Goal: Task Accomplishment & Management: Use online tool/utility

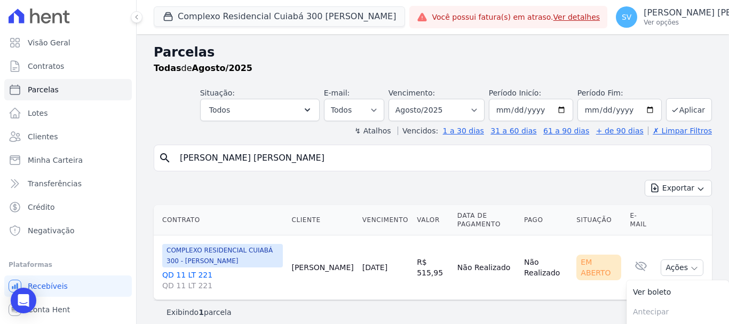
select select
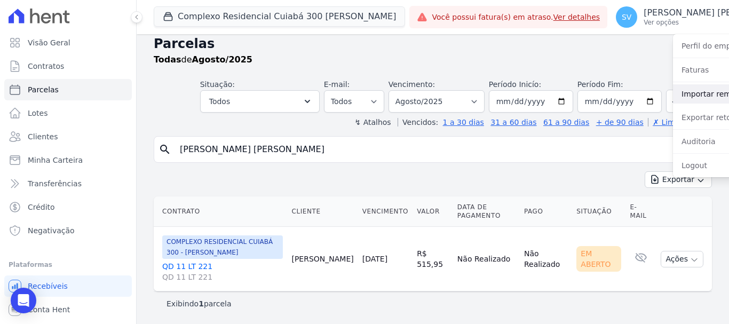
click at [673, 95] on link "Importar remessas" at bounding box center [741, 93] width 137 height 19
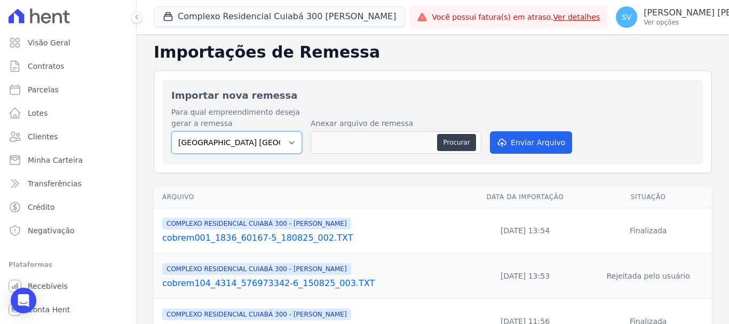
click at [294, 143] on select "BAHAMAS EAST VILLAGE COMPLEXO RESIDENCIAL CUIABÁ 300 - JOÃO DE BARRO IBIZA RESI…" at bounding box center [236, 142] width 131 height 22
select select "a999329b-d322-46c5-b2df-9163b092fb9b"
click at [171, 131] on select "BAHAMAS EAST VILLAGE COMPLEXO RESIDENCIAL CUIABÁ 300 - JOÃO DE BARRO IBIZA RESI…" at bounding box center [236, 142] width 131 height 22
click at [457, 136] on button "Procurar" at bounding box center [456, 142] width 38 height 17
type input "cobrem001_1836_60167-5_180825_003.TXT"
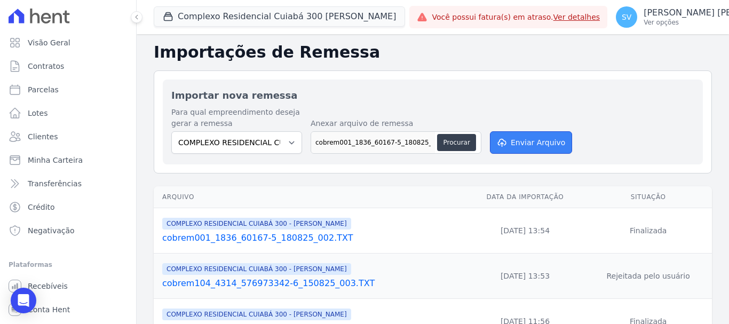
click at [520, 143] on button "Enviar Arquivo" at bounding box center [531, 142] width 82 height 22
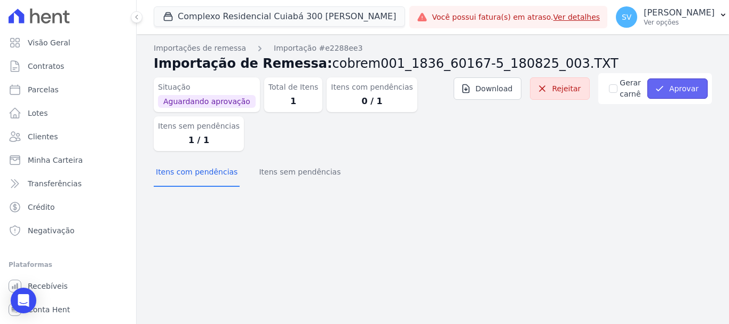
click at [679, 83] on button "Aprovar" at bounding box center [678, 88] width 60 height 20
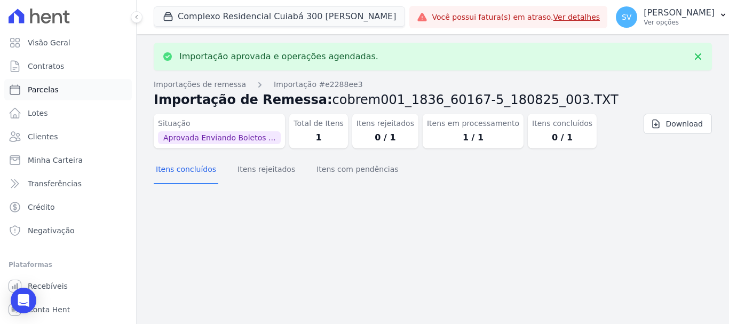
click at [85, 81] on link "Parcelas" at bounding box center [68, 89] width 128 height 21
select select
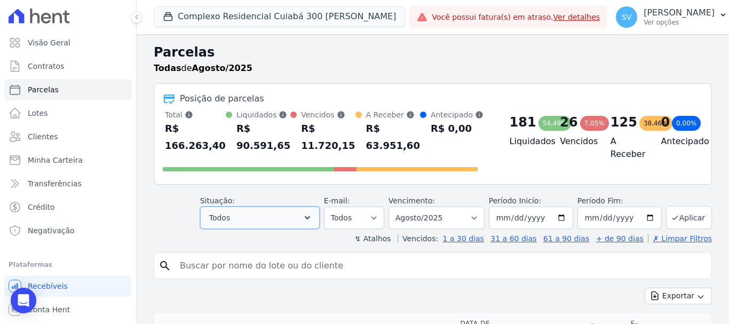
click at [254, 225] on button "Todos" at bounding box center [260, 218] width 120 height 22
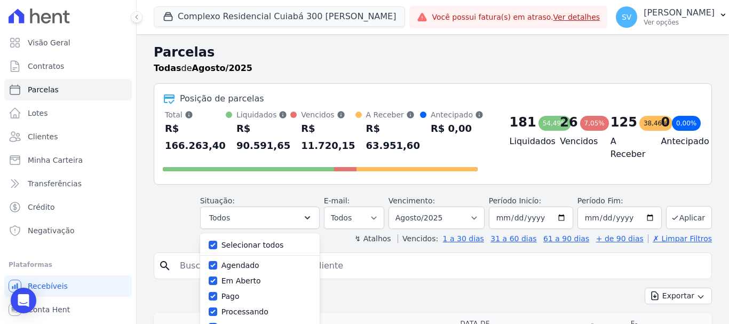
drag, startPoint x: 272, startPoint y: 72, endPoint x: 276, endPoint y: 65, distance: 7.9
click at [272, 74] on div "Todas de Agosto/2025" at bounding box center [433, 68] width 559 height 13
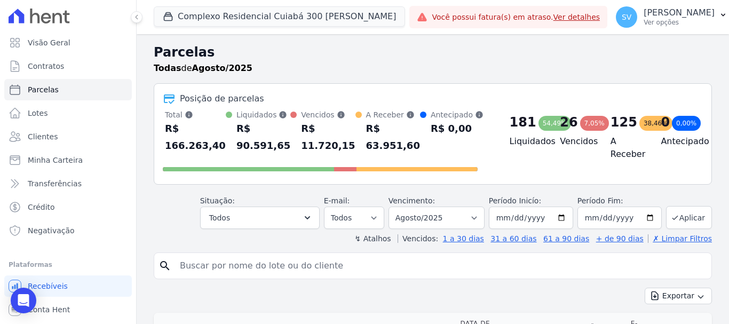
click at [282, 264] on input "search" at bounding box center [441, 265] width 534 height 21
click at [300, 270] on input "search" at bounding box center [441, 265] width 534 height 21
paste input "[PERSON_NAME]"
type input "[PERSON_NAME]"
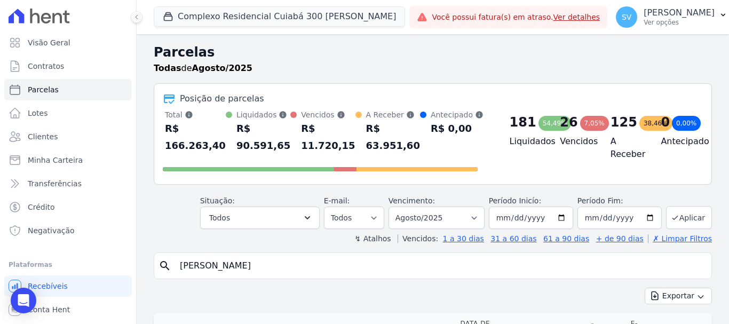
select select
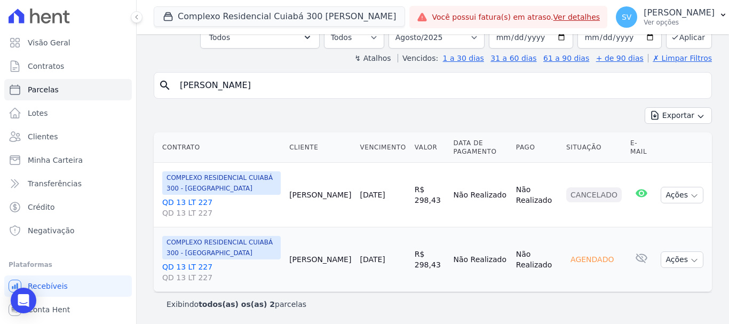
scroll to position [73, 0]
click at [675, 265] on button "Ações" at bounding box center [682, 259] width 43 height 17
click at [516, 229] on td "Não Realizado" at bounding box center [537, 259] width 50 height 65
click at [678, 253] on button "Ações" at bounding box center [682, 259] width 43 height 17
click at [592, 239] on td "Agendado" at bounding box center [594, 259] width 64 height 65
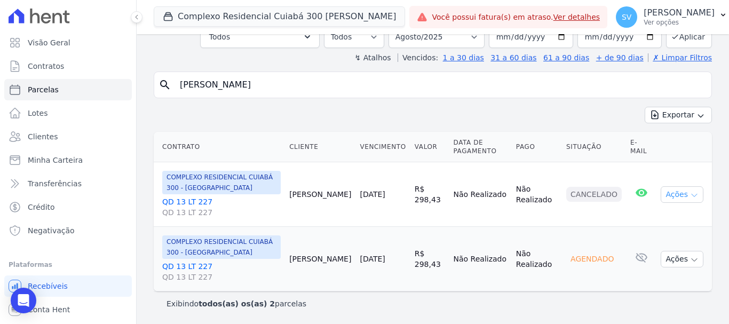
click at [678, 193] on button "Ações" at bounding box center [682, 194] width 43 height 17
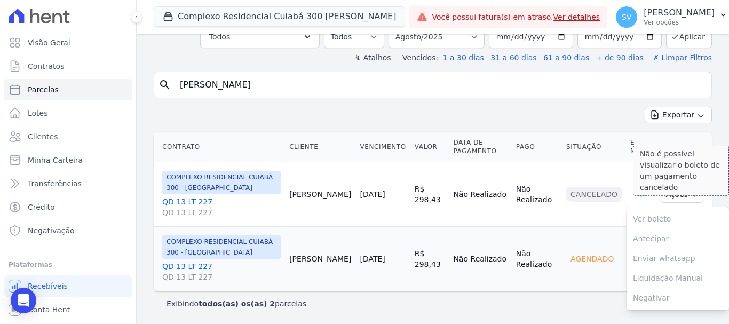
click at [654, 217] on span "Ver boleto Não é possível visualizar o boleto de um pagamento cancelado" at bounding box center [678, 219] width 103 height 20
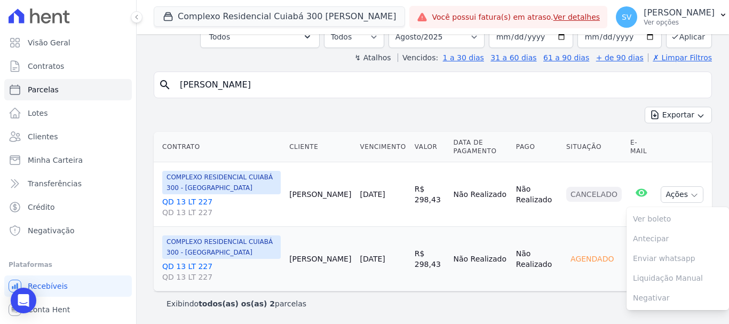
click at [563, 227] on td "Agendado" at bounding box center [594, 259] width 64 height 65
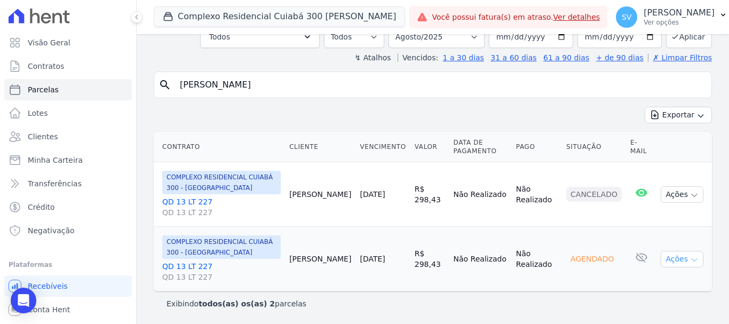
click at [671, 266] on button "Ações" at bounding box center [682, 259] width 43 height 17
click at [577, 273] on td "Agendado" at bounding box center [594, 259] width 64 height 65
click at [470, 43] on select "Filtrar por período ──────── Todos os meses Abril/2024 Maio/2024 Junho/2024 Jul…" at bounding box center [437, 37] width 96 height 22
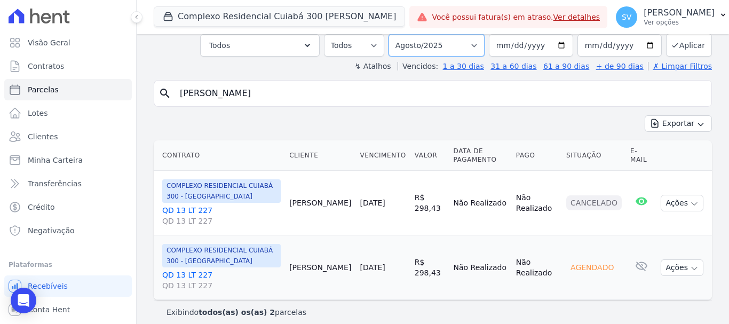
select select "07/2025"
click at [396, 34] on select "Filtrar por período ──────── Todos os meses Abril/2024 Maio/2024 Junho/2024 Jul…" at bounding box center [437, 45] width 96 height 22
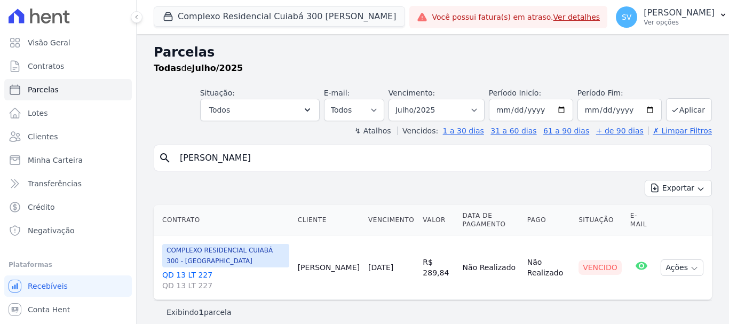
select select
click at [671, 269] on button "Ações" at bounding box center [682, 268] width 43 height 17
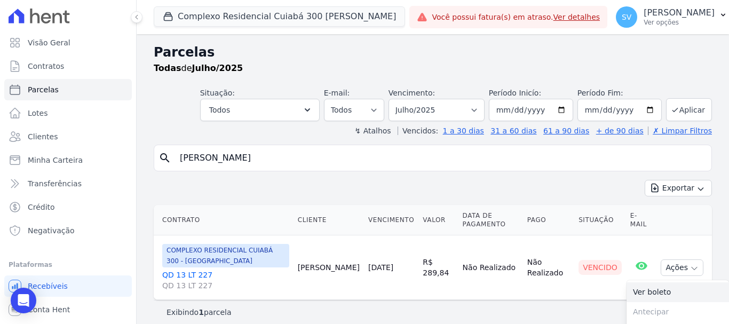
click at [632, 286] on link "Ver boleto" at bounding box center [678, 292] width 103 height 20
drag, startPoint x: 479, startPoint y: 107, endPoint x: 479, endPoint y: 114, distance: 6.9
click at [479, 107] on select "Filtrar por período ──────── Todos os meses Abril/2024 Maio/2024 Junho/2024 Jul…" at bounding box center [437, 110] width 96 height 22
select select "08/2026"
click at [396, 99] on select "Filtrar por período ──────── Todos os meses Abril/2024 Maio/2024 Junho/2024 Jul…" at bounding box center [437, 110] width 96 height 22
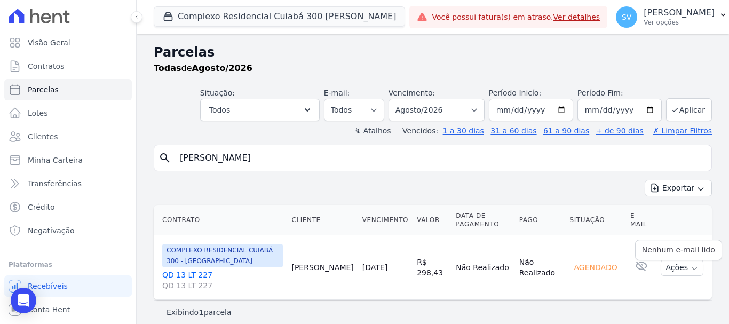
select select
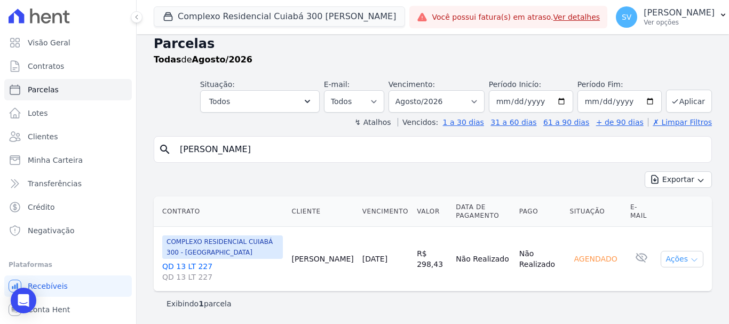
click at [690, 262] on icon "button" at bounding box center [694, 260] width 9 height 9
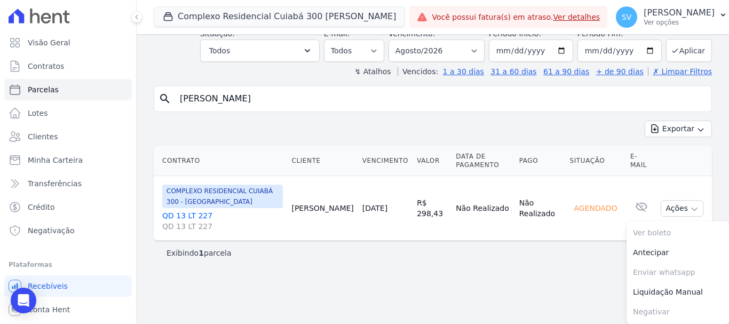
click at [478, 284] on main "Parcelas Todas de Agosto/2026 Situação: Agendado Em Aberto Pago Processando Can…" at bounding box center [433, 179] width 593 height 290
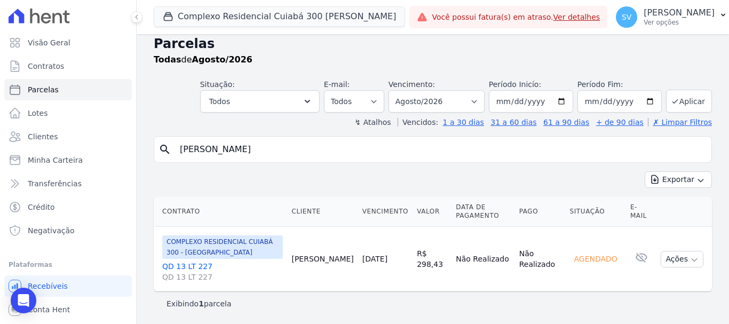
click at [285, 152] on input "[PERSON_NAME]" at bounding box center [441, 149] width 534 height 21
select select
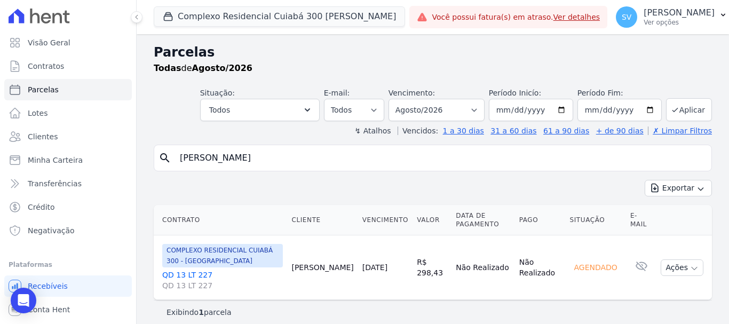
click at [280, 159] on input "[PERSON_NAME]" at bounding box center [441, 157] width 534 height 21
type input "[PERSON_NAME]"
select select
click at [685, 273] on button "Ações" at bounding box center [682, 268] width 43 height 17
click at [540, 191] on div "Exportar Exportar PDF Exportar CSV" at bounding box center [433, 192] width 559 height 25
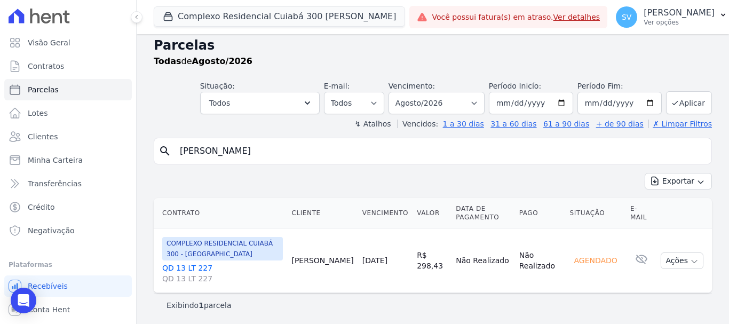
scroll to position [9, 0]
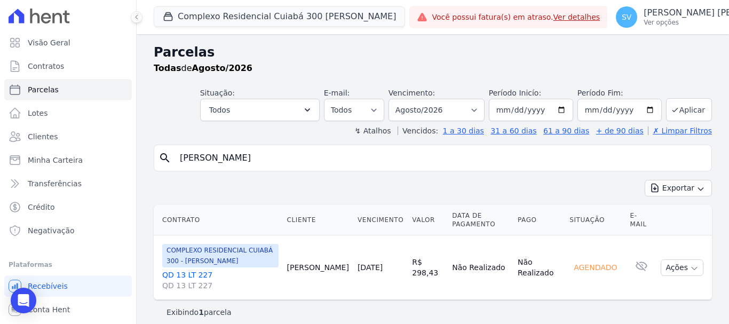
select select
click at [300, 168] on input "[PERSON_NAME]" at bounding box center [441, 157] width 534 height 21
click at [312, 165] on input "[PERSON_NAME]" at bounding box center [441, 157] width 534 height 21
select select
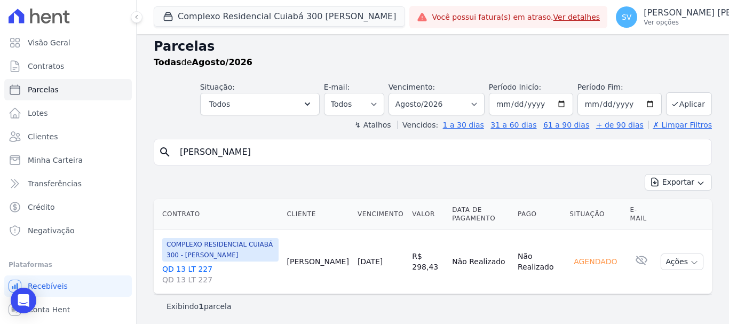
scroll to position [9, 0]
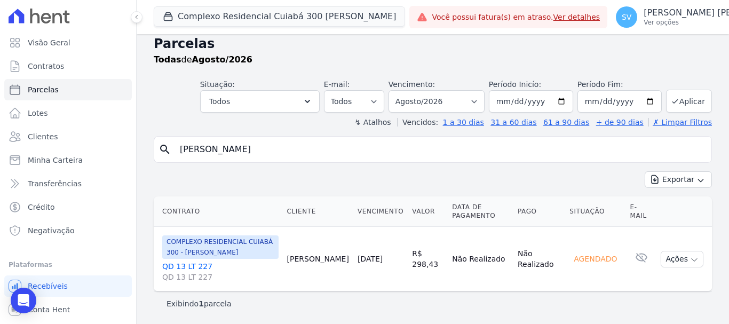
click at [68, 8] on div at bounding box center [68, 16] width 128 height 32
click at [66, 14] on icon at bounding box center [66, 17] width 7 height 13
click at [65, 14] on icon at bounding box center [66, 17] width 7 height 13
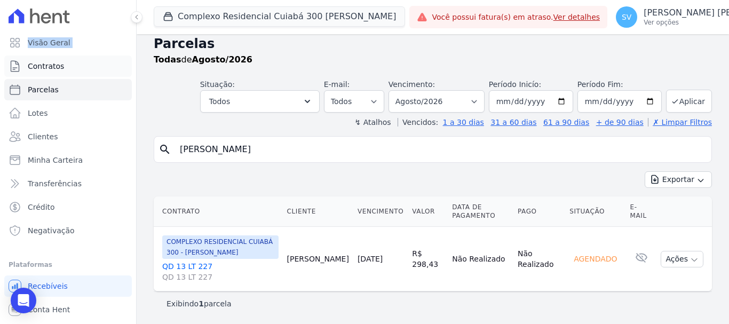
click at [43, 61] on span "Contratos" at bounding box center [46, 66] width 36 height 11
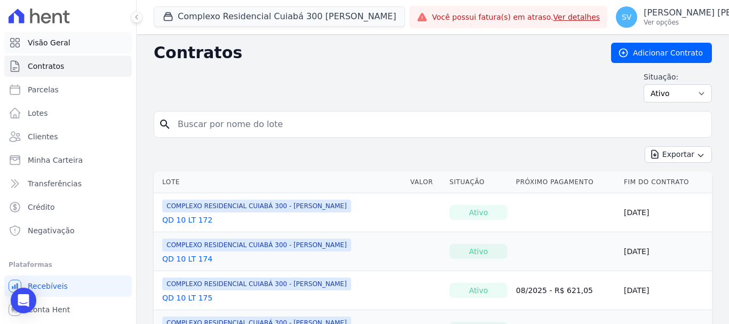
click at [62, 45] on span "Visão Geral" at bounding box center [49, 42] width 43 height 11
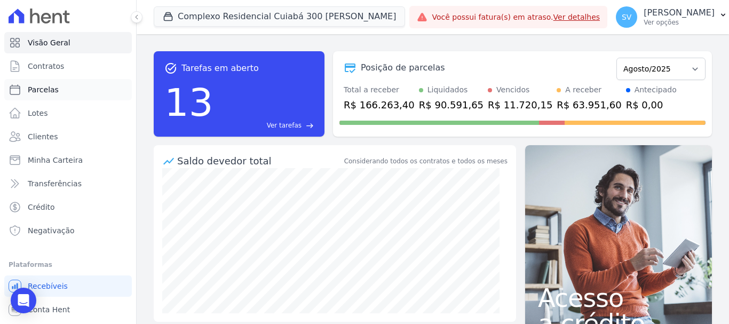
click at [77, 84] on link "Parcelas" at bounding box center [68, 89] width 128 height 21
select select
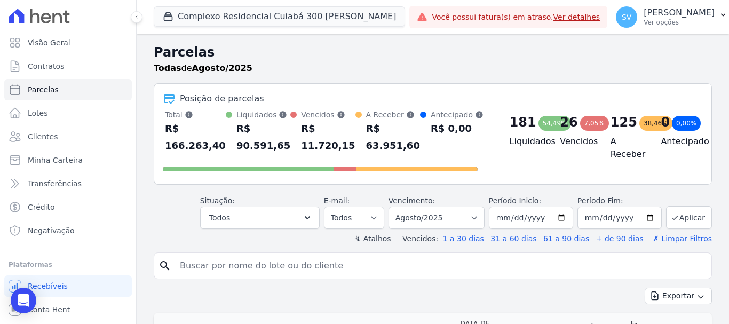
click at [272, 260] on input "search" at bounding box center [441, 265] width 534 height 21
click at [66, 87] on link "Parcelas" at bounding box center [68, 89] width 128 height 21
select select
drag, startPoint x: 259, startPoint y: 275, endPoint x: 234, endPoint y: 261, distance: 28.9
click at [234, 261] on input "search" at bounding box center [441, 265] width 534 height 21
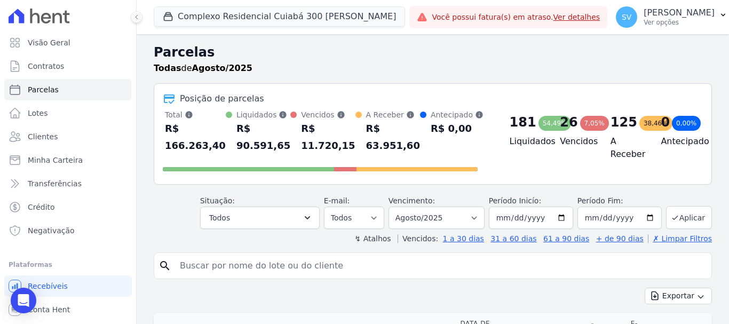
paste input "[PERSON_NAME]"
type input "[PERSON_NAME]"
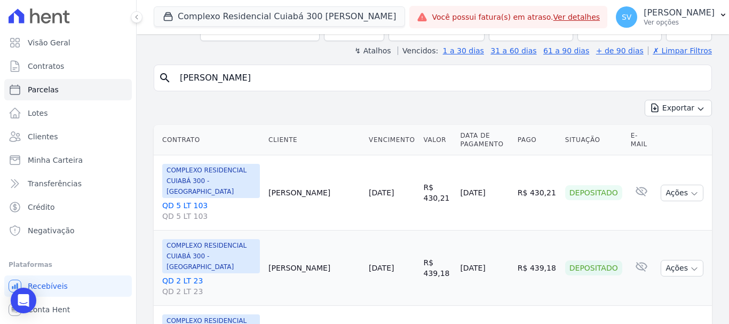
scroll to position [107, 0]
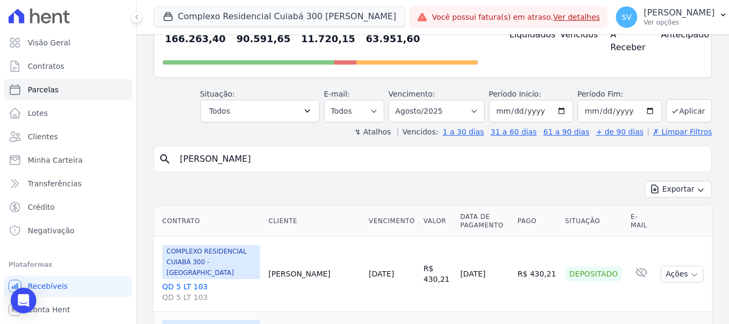
click at [429, 159] on input "[PERSON_NAME]" at bounding box center [441, 158] width 534 height 21
select select
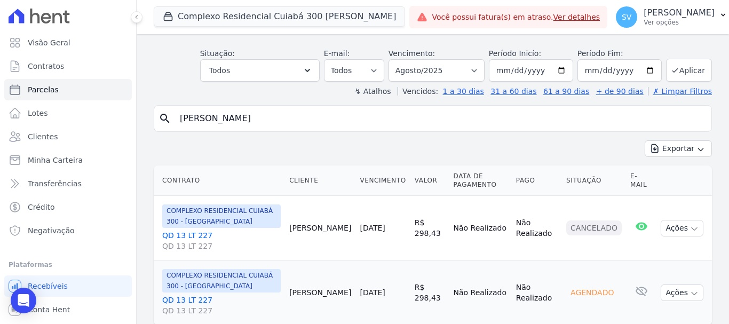
scroll to position [73, 0]
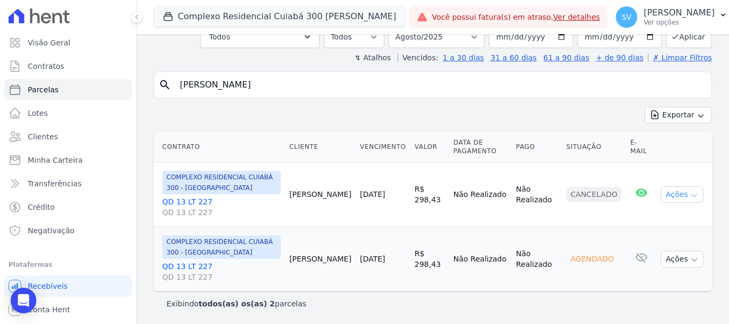
click at [690, 195] on icon "button" at bounding box center [694, 195] width 9 height 9
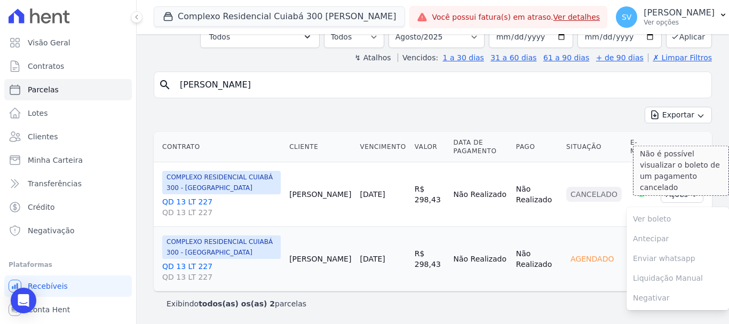
click at [536, 224] on td "Não Realizado" at bounding box center [537, 194] width 50 height 65
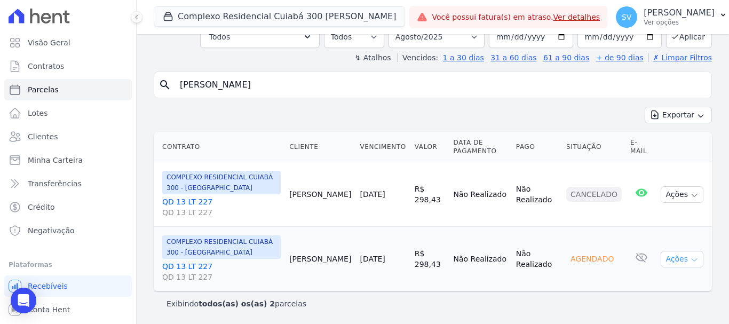
click at [690, 263] on icon "button" at bounding box center [694, 260] width 9 height 9
click at [512, 210] on td "Não Realizado" at bounding box center [537, 194] width 50 height 65
click at [201, 90] on input "[PERSON_NAME]" at bounding box center [441, 84] width 534 height 21
click at [308, 80] on input "[PERSON_NAME]" at bounding box center [441, 84] width 534 height 21
click at [444, 87] on input "[PERSON_NAME]" at bounding box center [441, 84] width 534 height 21
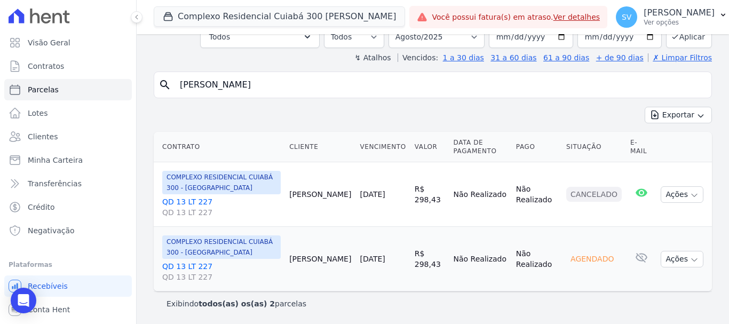
select select
click at [317, 90] on input "[PERSON_NAME]" at bounding box center [441, 84] width 534 height 21
select select
drag, startPoint x: 678, startPoint y: 256, endPoint x: 680, endPoint y: 263, distance: 7.3
click at [677, 257] on button "Ações" at bounding box center [682, 259] width 43 height 17
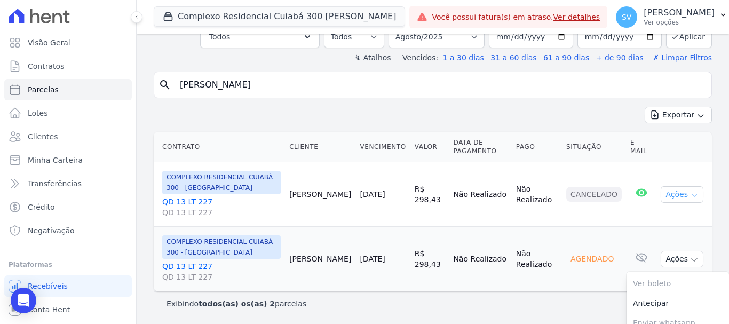
click at [678, 191] on button "Ações" at bounding box center [682, 194] width 43 height 17
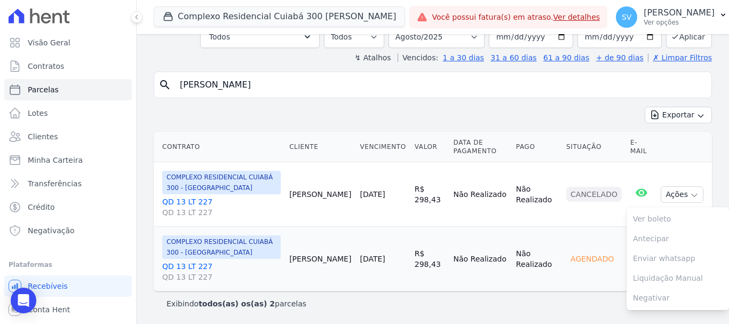
click at [355, 85] on input "[PERSON_NAME]" at bounding box center [441, 84] width 534 height 21
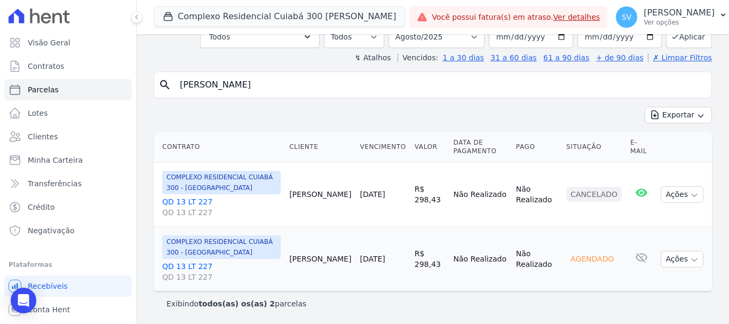
click at [355, 87] on input "[PERSON_NAME]" at bounding box center [441, 84] width 534 height 21
drag, startPoint x: 355, startPoint y: 87, endPoint x: 176, endPoint y: 94, distance: 179.0
click at [171, 95] on div "search PAULO OSCAR BRUKMANN" at bounding box center [433, 85] width 559 height 27
drag, startPoint x: 329, startPoint y: 127, endPoint x: 331, endPoint y: 133, distance: 6.6
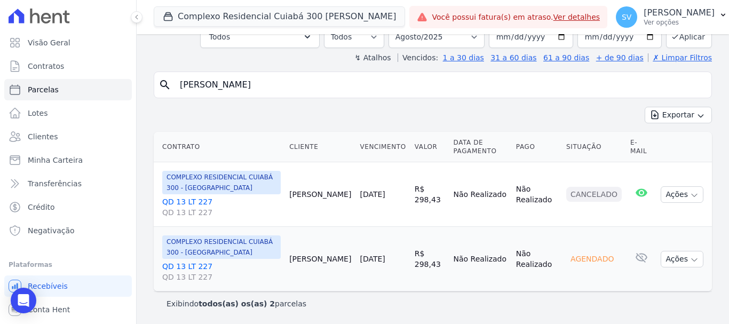
click at [332, 130] on div "search PAULO OSCAR BRUKMANN Exportar Exportar PDF Exportar CSV Contrato Cliente…" at bounding box center [433, 194] width 559 height 244
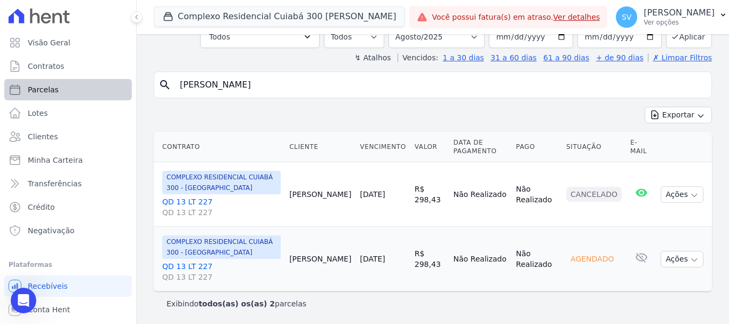
drag, startPoint x: 308, startPoint y: 82, endPoint x: 81, endPoint y: 81, distance: 226.9
click at [81, 81] on div "Visão Geral Contratos Parcelas Lotes Clientes Minha Carteira Transferências Cré…" at bounding box center [364, 162] width 729 height 324
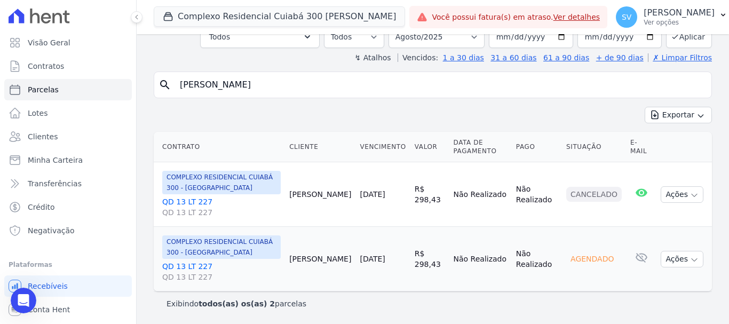
paste input "Wesley De Souza Lima"
type input "Wesley De Souza Lima"
select select
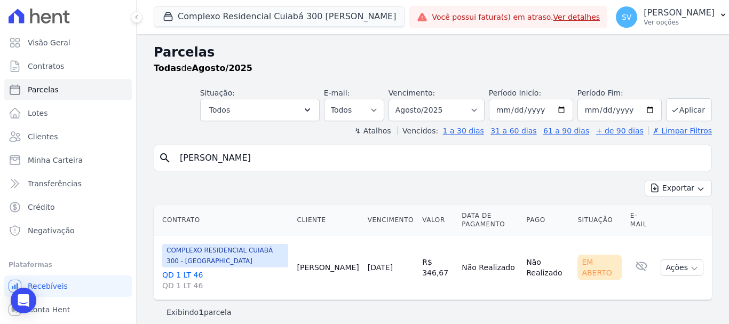
scroll to position [9, 0]
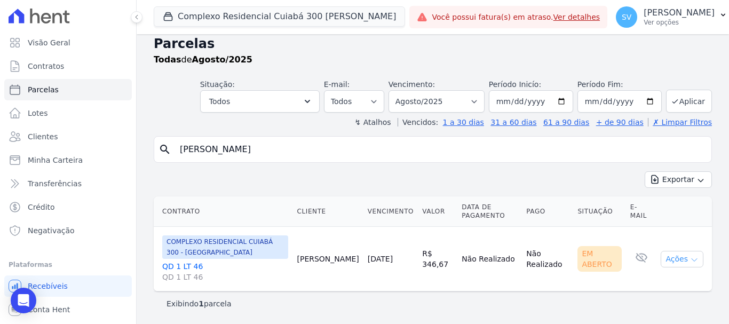
drag, startPoint x: 666, startPoint y: 264, endPoint x: 661, endPoint y: 263, distance: 5.9
click at [664, 263] on button "Ações" at bounding box center [682, 259] width 43 height 17
click at [659, 277] on link "Ver boleto" at bounding box center [678, 284] width 103 height 20
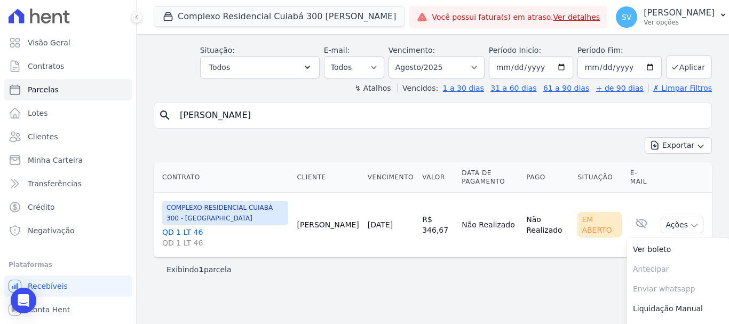
scroll to position [59, 0]
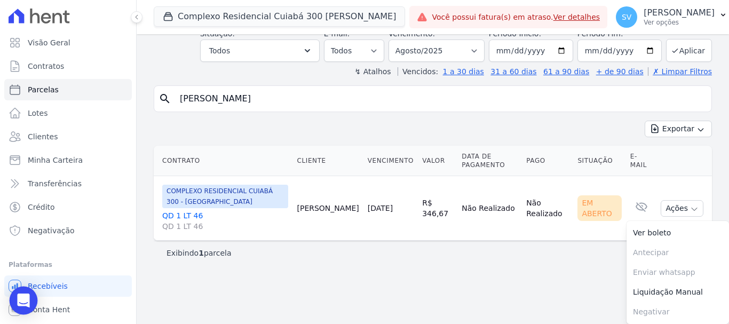
click at [28, 300] on icon "Open Intercom Messenger" at bounding box center [23, 301] width 12 height 14
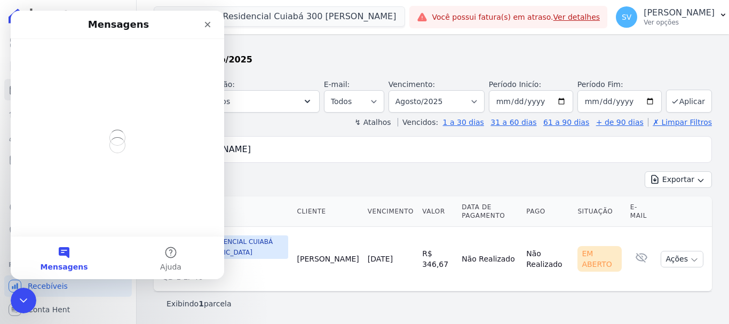
scroll to position [0, 0]
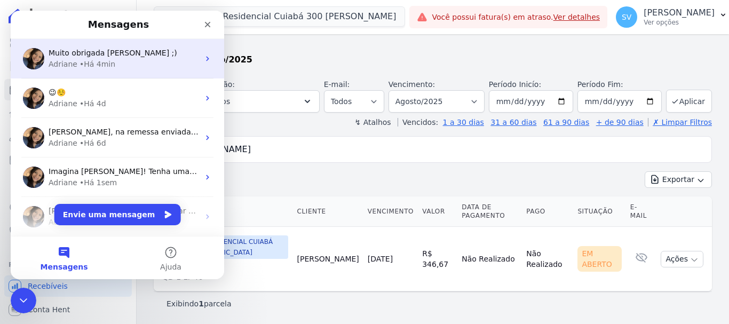
click at [151, 55] on div "Muito obrigada [PERSON_NAME] ;)" at bounding box center [124, 53] width 151 height 11
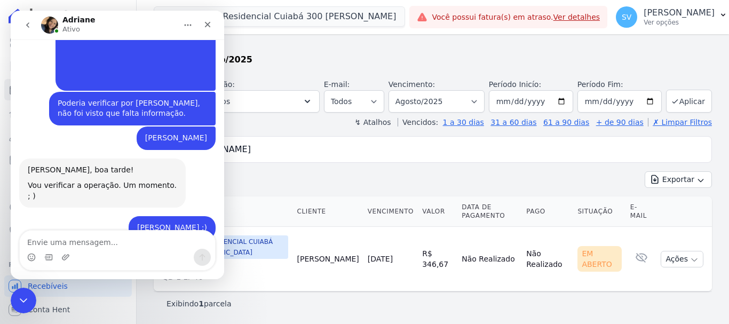
scroll to position [631, 0]
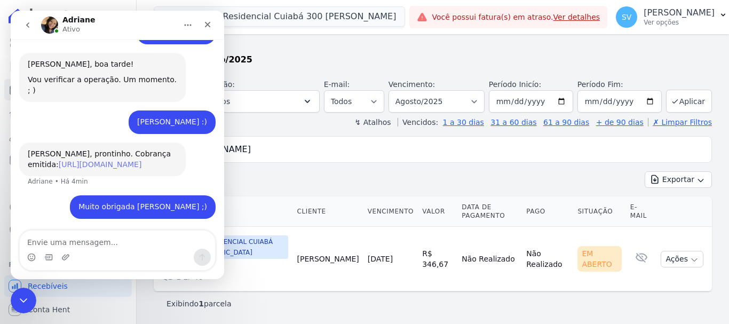
click at [65, 160] on link "[URL][DOMAIN_NAME]" at bounding box center [100, 164] width 83 height 9
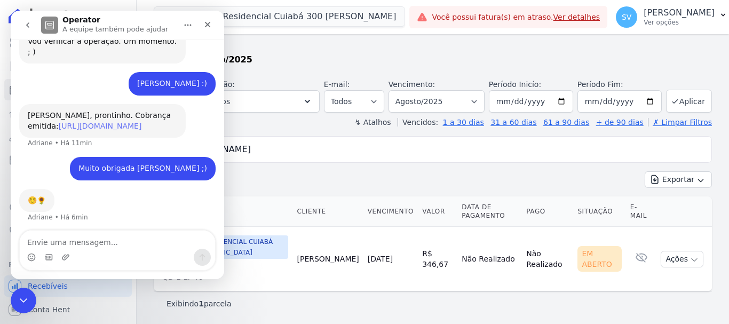
scroll to position [673, 0]
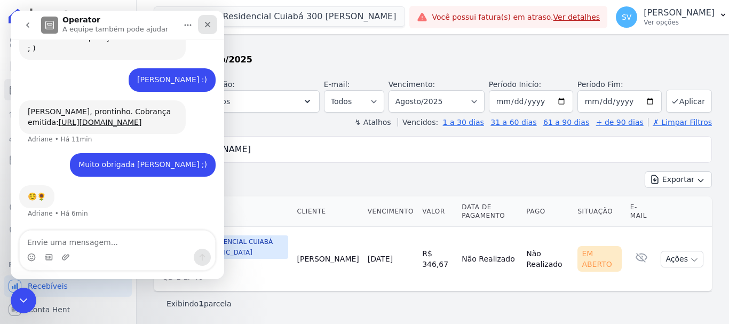
click at [211, 19] on div "Fechar" at bounding box center [207, 24] width 19 height 19
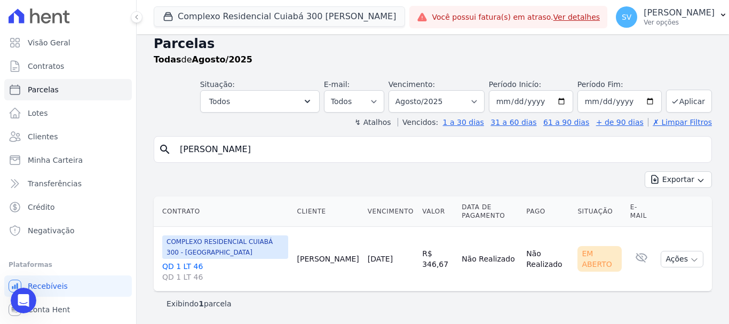
scroll to position [663, 0]
click at [303, 151] on input "Wesley De Souza Lima" at bounding box center [441, 149] width 534 height 21
click at [304, 149] on input "Wesley De Souza Lima" at bounding box center [441, 149] width 534 height 21
drag, startPoint x: 304, startPoint y: 149, endPoint x: 143, endPoint y: 140, distance: 161.5
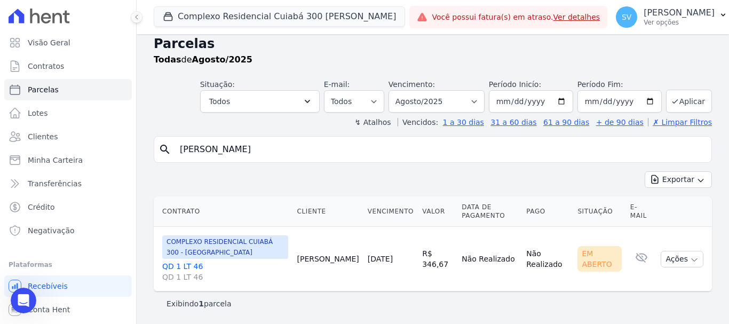
click at [142, 139] on div "Parcelas Todas de Agosto/2025 Situação: Agendado Em Aberto Pago Processando Can…" at bounding box center [433, 175] width 593 height 299
drag, startPoint x: 240, startPoint y: 7, endPoint x: 239, endPoint y: 22, distance: 15.5
click at [240, 9] on button "Complexo Residencial Cuiabá 300 [PERSON_NAME]" at bounding box center [280, 16] width 252 height 20
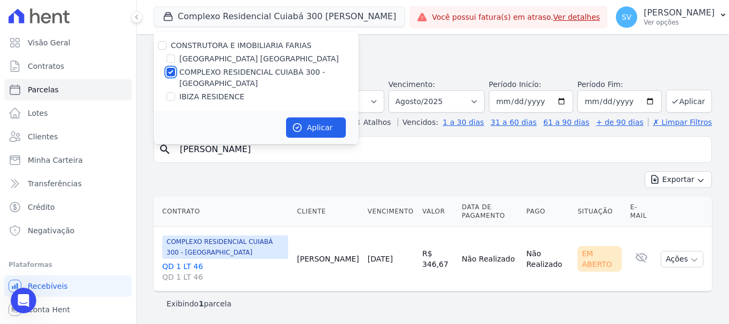
drag, startPoint x: 172, startPoint y: 71, endPoint x: 166, endPoint y: 61, distance: 12.0
click at [172, 72] on input "COMPLEXO RESIDENCIAL CUIABÁ 300 - [GEOGRAPHIC_DATA]" at bounding box center [171, 72] width 9 height 9
checkbox input "false"
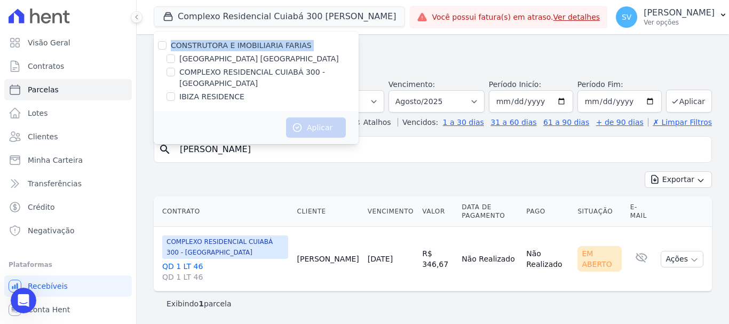
click at [166, 52] on div "CONSTRUTORA E IMOBILIARIA FARIAS BAHAMAS EAST VILLAGE COMPLEXO RESIDENCIAL CUIA…" at bounding box center [256, 72] width 205 height 80
drag, startPoint x: 170, startPoint y: 56, endPoint x: 287, endPoint y: 105, distance: 127.3
click at [170, 57] on input "[GEOGRAPHIC_DATA] [GEOGRAPHIC_DATA]" at bounding box center [171, 58] width 9 height 9
checkbox input "true"
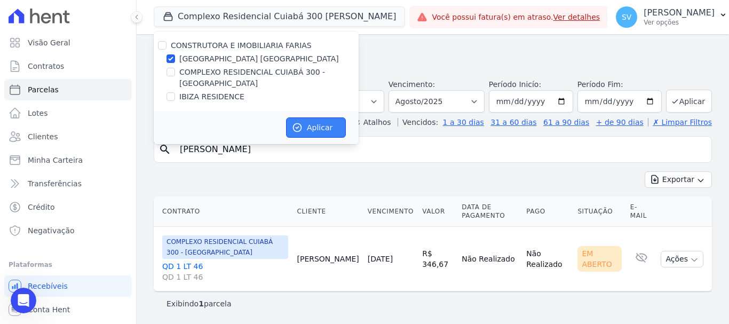
click at [307, 122] on button "Aplicar" at bounding box center [316, 127] width 60 height 20
click at [293, 158] on input "Wesley De Souza Lima" at bounding box center [441, 149] width 534 height 21
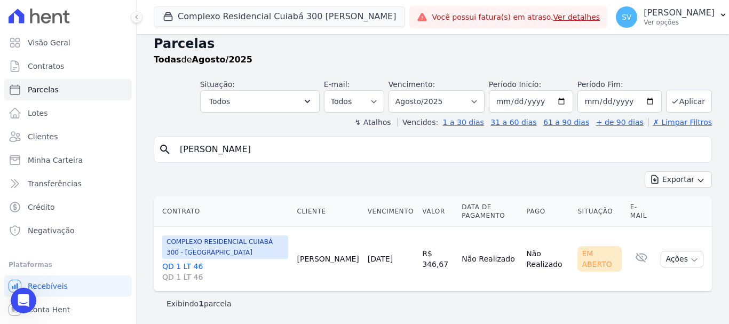
select select
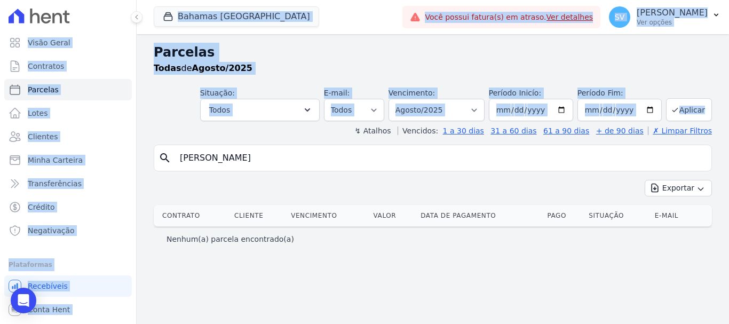
drag, startPoint x: 293, startPoint y: 157, endPoint x: 264, endPoint y: 158, distance: 28.8
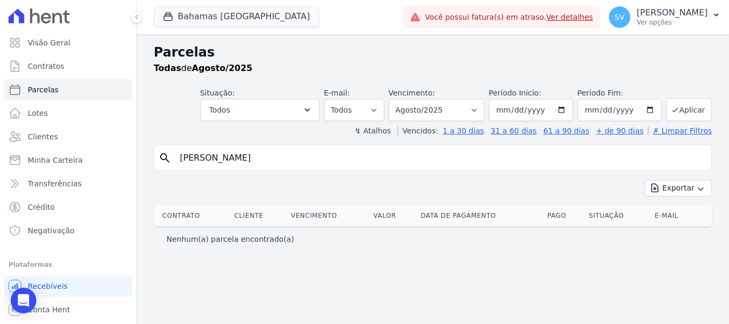
drag, startPoint x: 292, startPoint y: 149, endPoint x: 125, endPoint y: 145, distance: 167.2
click at [125, 145] on div "Visão Geral Contratos Parcelas Lotes Clientes Minha Carteira Transferências Cré…" at bounding box center [364, 162] width 729 height 324
paste input "PAULO HENRIQUE FELIX FERNANDES"
type input "PAULO HENRIQUE FELIX FERNANDES"
select select
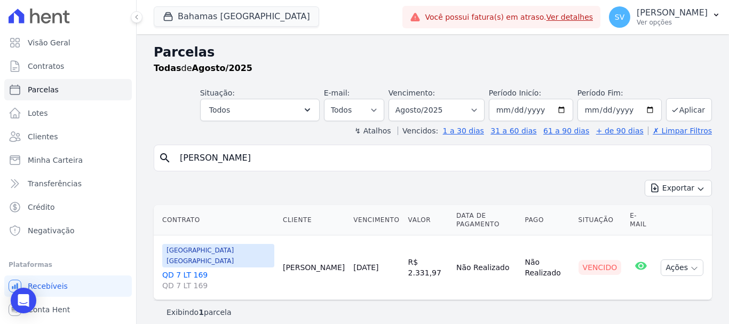
click at [599, 260] on div "Vencido" at bounding box center [600, 267] width 43 height 15
click at [665, 260] on button "Ações" at bounding box center [682, 268] width 43 height 17
click at [484, 177] on div "search PAULO HENRIQUE FELIX FERNANDES Exportar Exportar PDF Exportar CSV Contra…" at bounding box center [433, 234] width 559 height 179
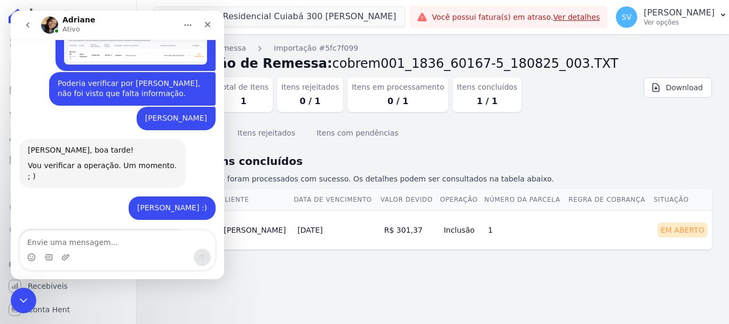
scroll to position [631, 0]
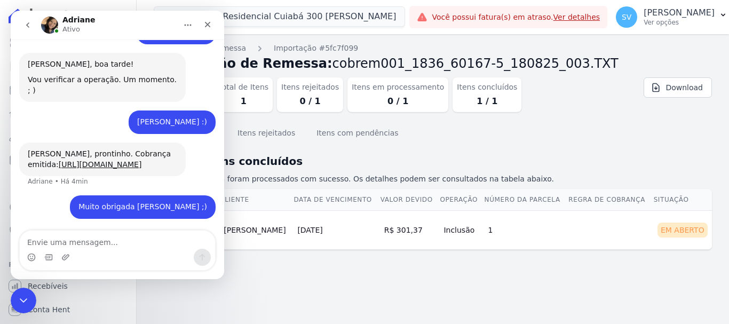
click at [602, 143] on div "Itens concluídos Itens rejeitados Itens com pendências" at bounding box center [433, 134] width 559 height 26
click at [207, 18] on div "Fechar" at bounding box center [207, 24] width 19 height 19
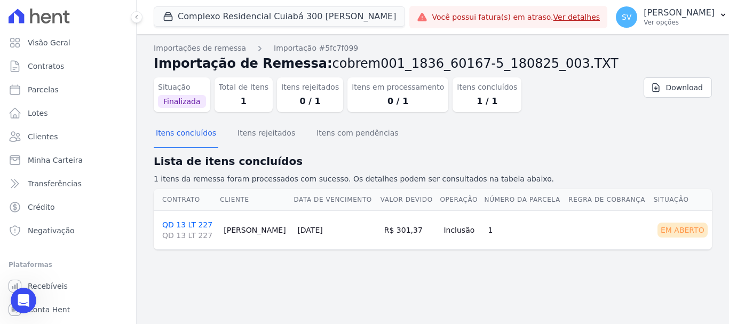
drag, startPoint x: 672, startPoint y: 229, endPoint x: 645, endPoint y: 223, distance: 28.5
click at [672, 230] on div "Em Aberto" at bounding box center [683, 230] width 50 height 15
click at [625, 224] on td at bounding box center [610, 229] width 85 height 39
click at [196, 221] on link "QD 13 LT 227 QD 13 LT 227" at bounding box center [188, 231] width 53 height 20
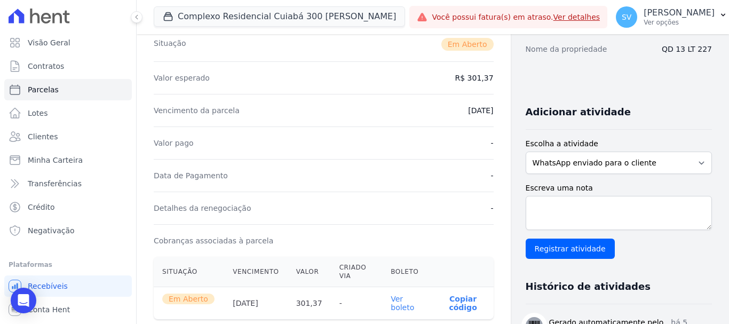
scroll to position [267, 0]
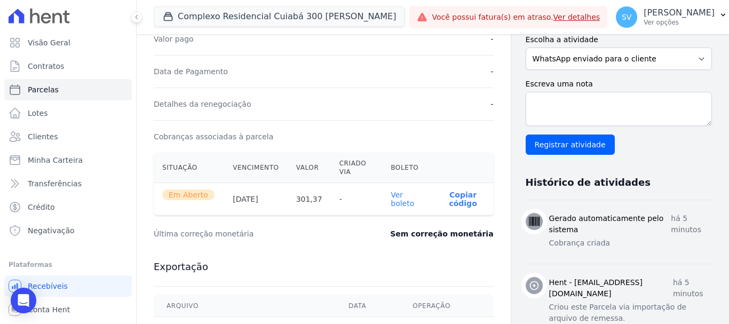
click at [398, 199] on link "Ver boleto" at bounding box center [402, 199] width 23 height 17
